Goal: Transaction & Acquisition: Purchase product/service

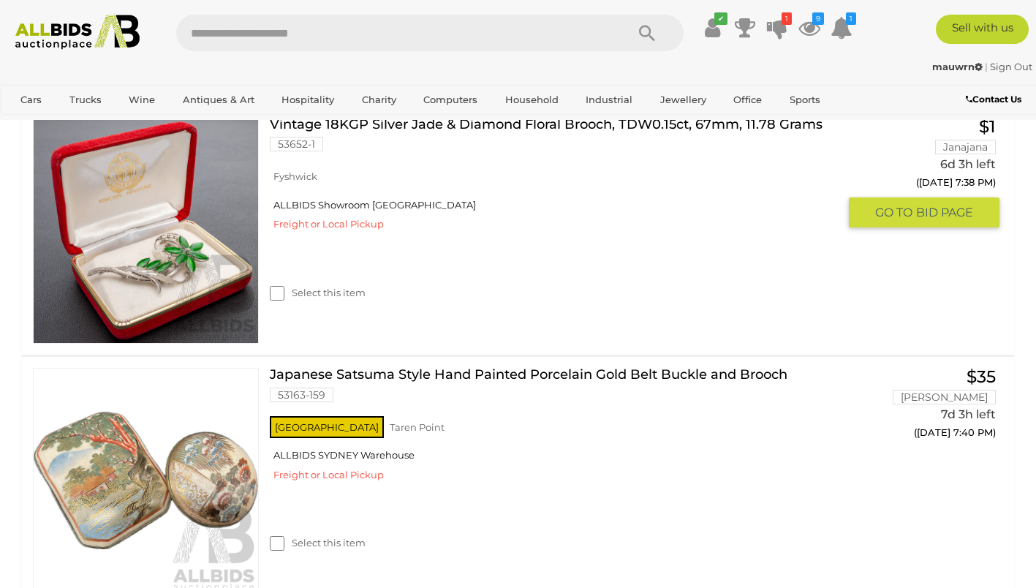
scroll to position [1757, 0]
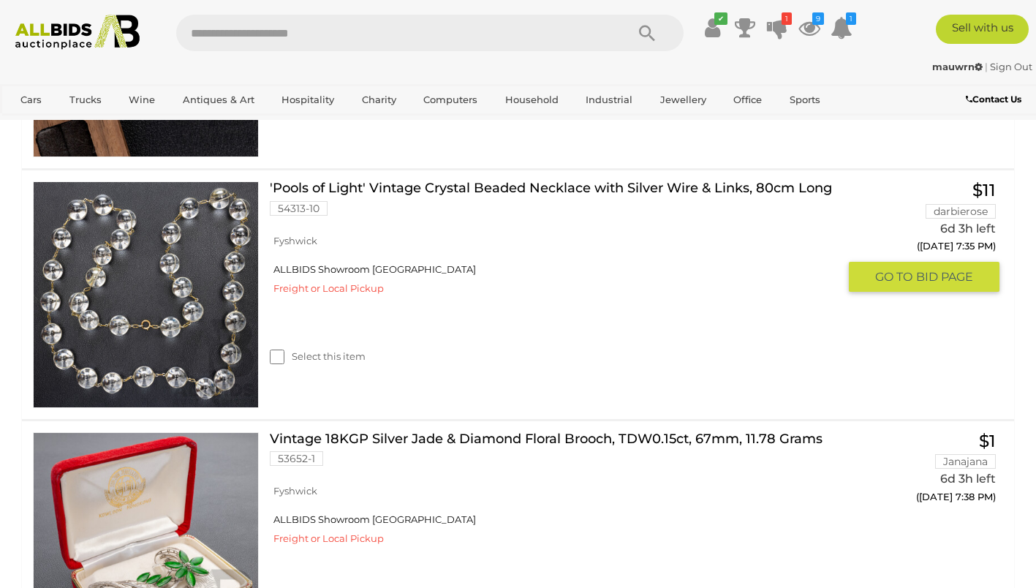
click at [562, 185] on link "'Pools of Light' Vintage Crystal Beaded Necklace with Silver Wire & Links, 80cm…" at bounding box center [559, 203] width 557 height 45
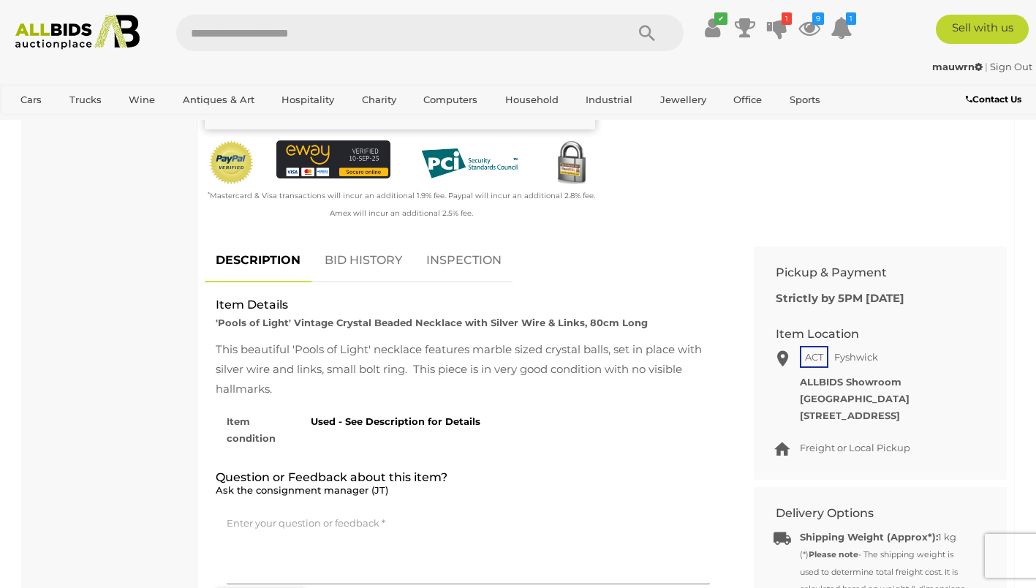
scroll to position [510, 0]
click at [368, 243] on link "BID HISTORY" at bounding box center [363, 261] width 99 height 43
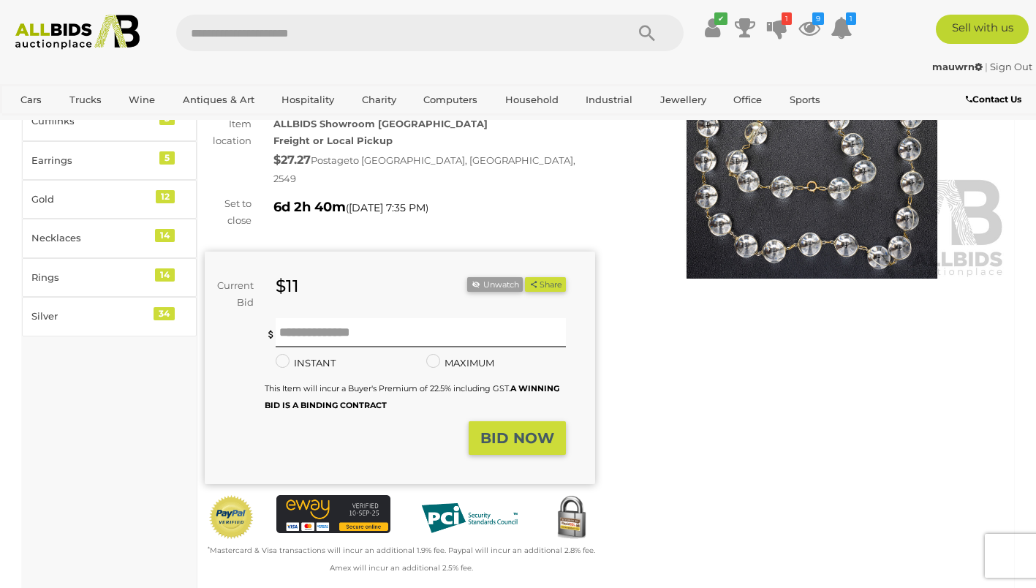
scroll to position [0, 0]
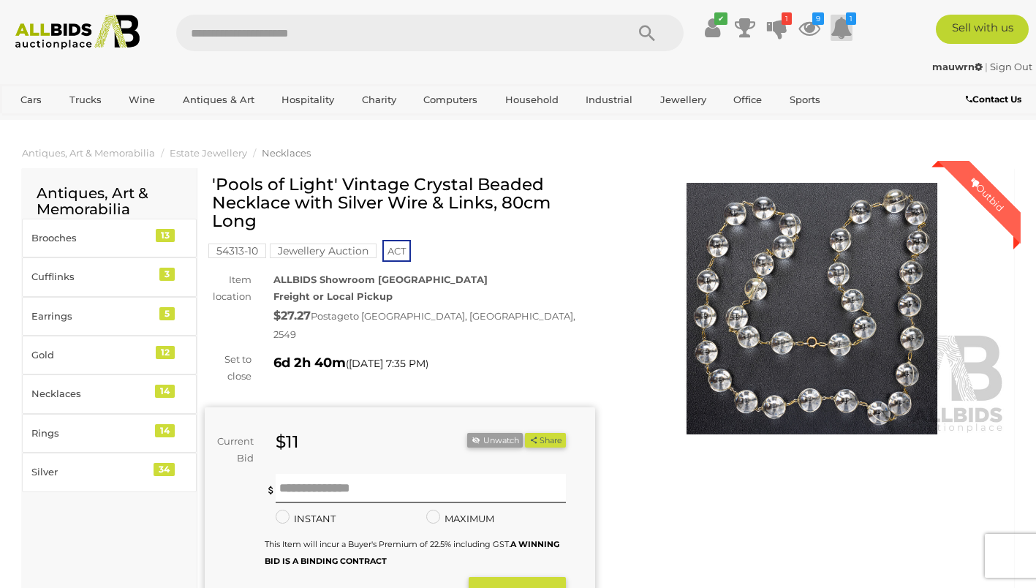
click at [842, 25] on icon at bounding box center [842, 28] width 22 height 26
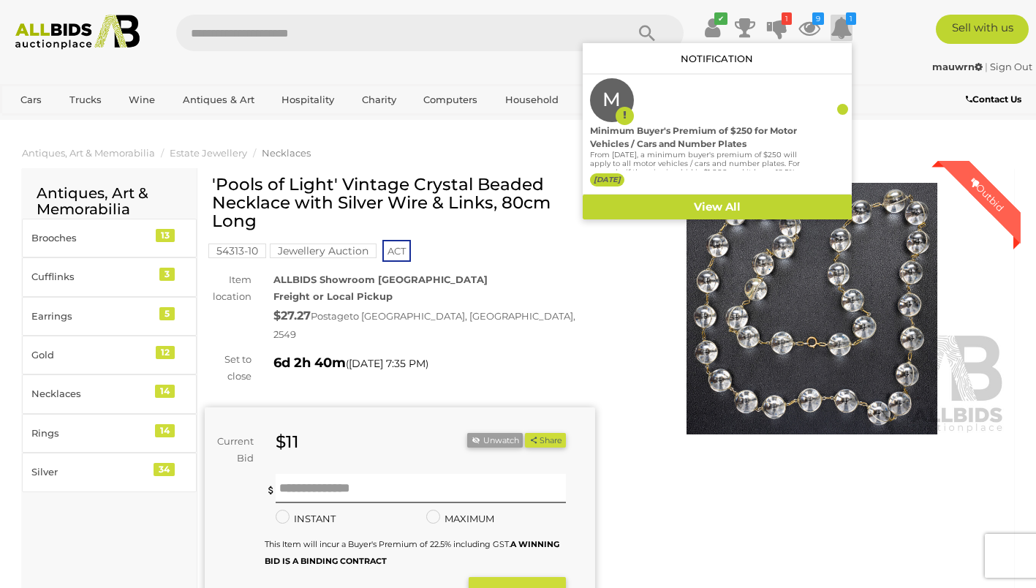
click at [842, 25] on icon at bounding box center [842, 28] width 22 height 26
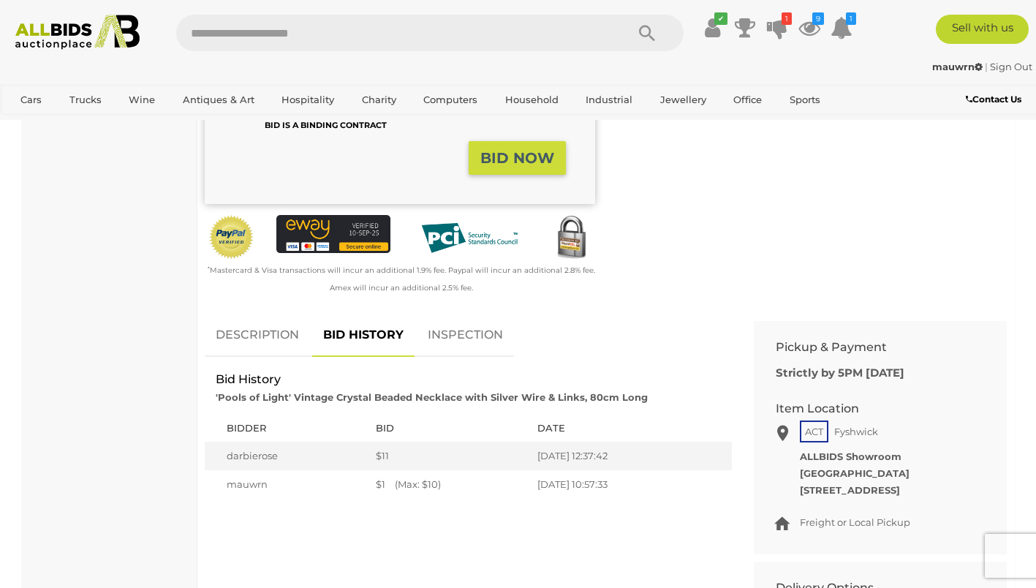
scroll to position [439, 0]
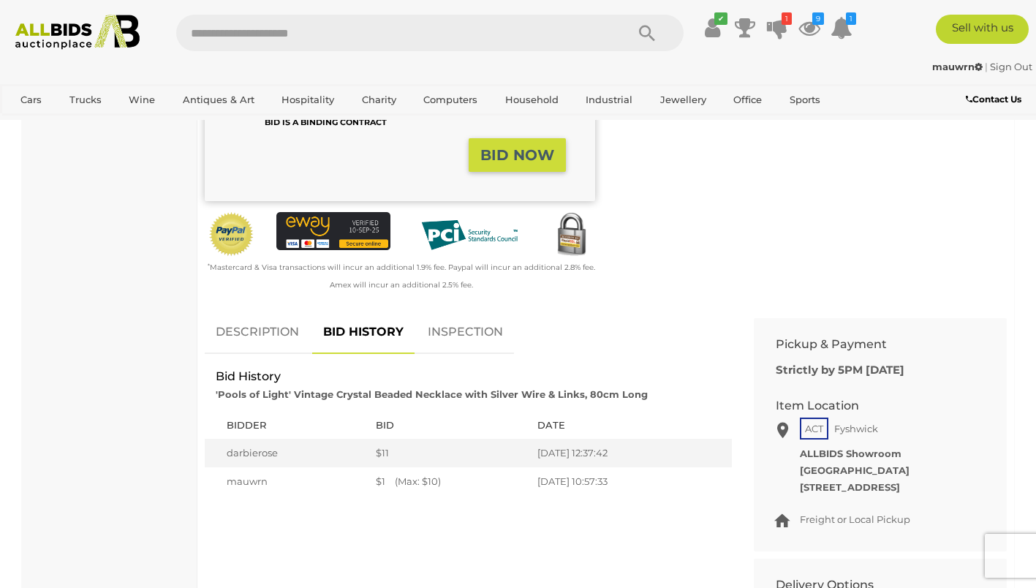
click at [240, 311] on link "DESCRIPTION" at bounding box center [257, 332] width 105 height 43
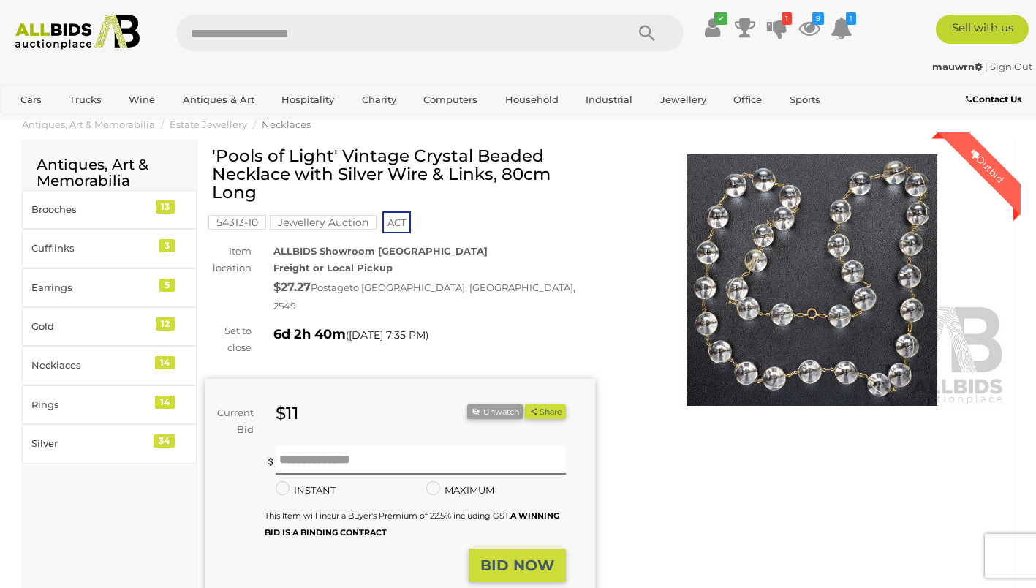
scroll to position [0, 0]
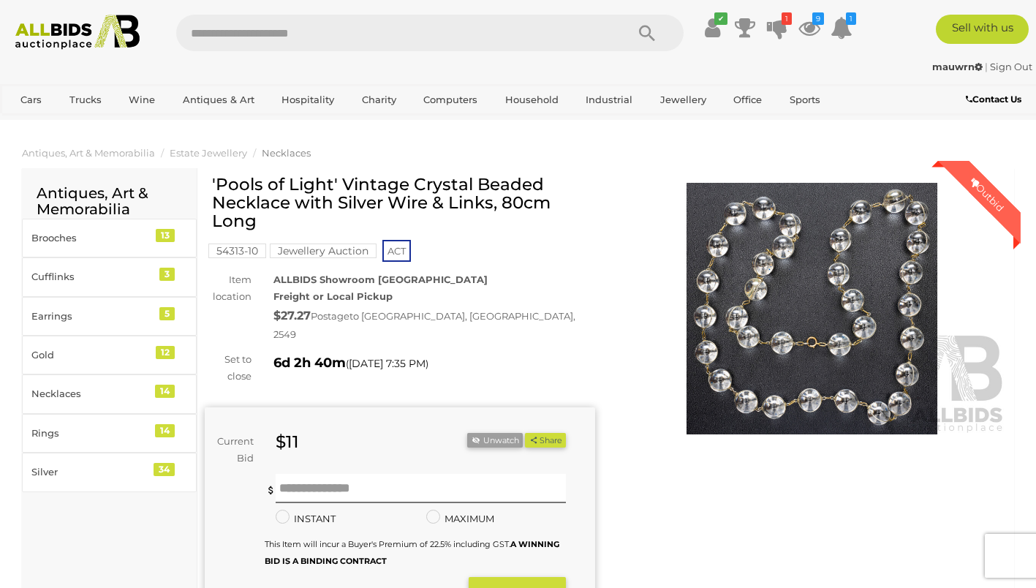
click at [779, 347] on img at bounding box center [812, 309] width 390 height 252
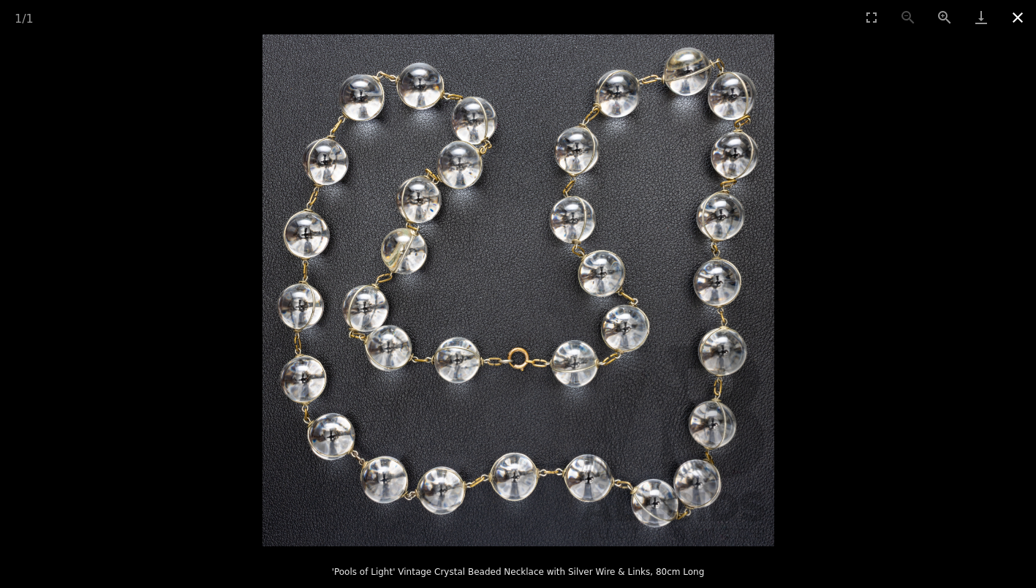
click at [1013, 16] on button "Close gallery" at bounding box center [1017, 17] width 37 height 34
